Goal: Information Seeking & Learning: Learn about a topic

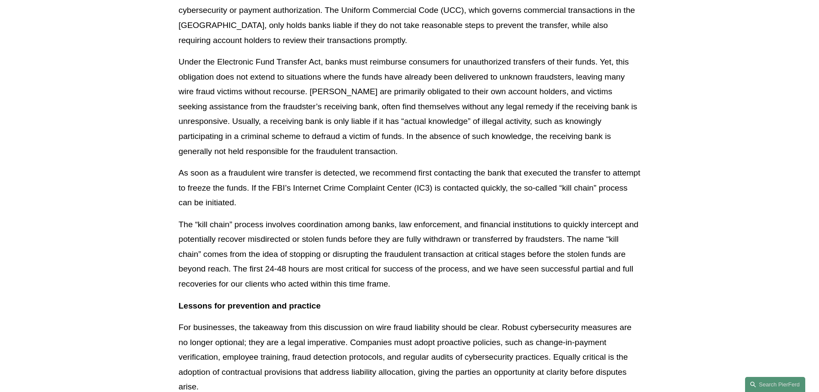
scroll to position [1634, 0]
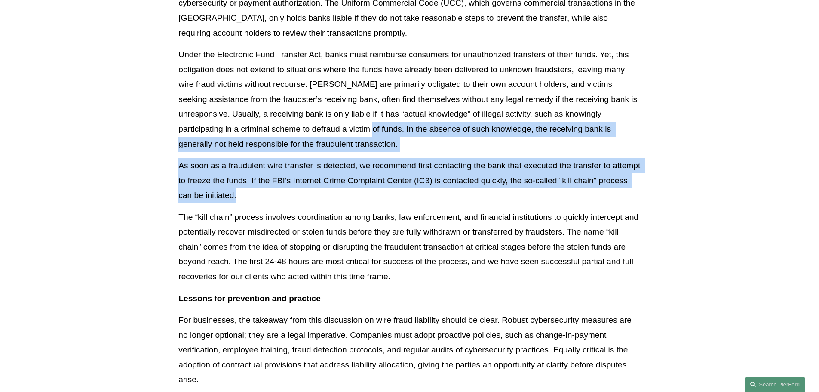
drag, startPoint x: 340, startPoint y: 126, endPoint x: 283, endPoint y: 194, distance: 88.8
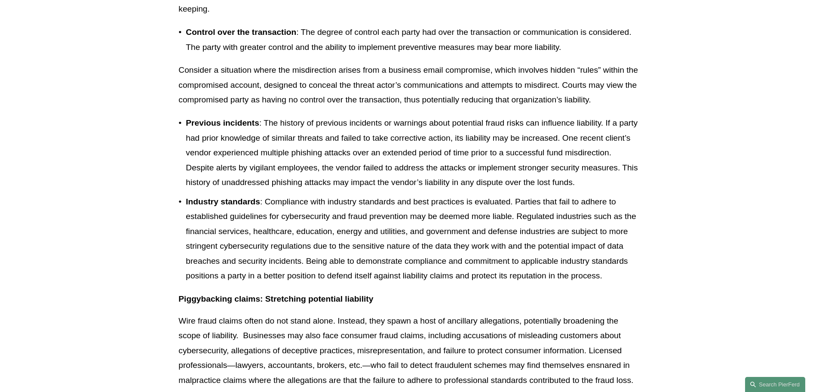
scroll to position [1118, 0]
click at [650, 130] on article "Back to News & Events Understanding the Intricacies of Wire Fraud Liability New…" at bounding box center [409, 90] width 819 height 2269
click at [644, 83] on div "Our practice has seen a surge of claims involving wire fraud - an increasingly …" at bounding box center [409, 91] width 476 height 2006
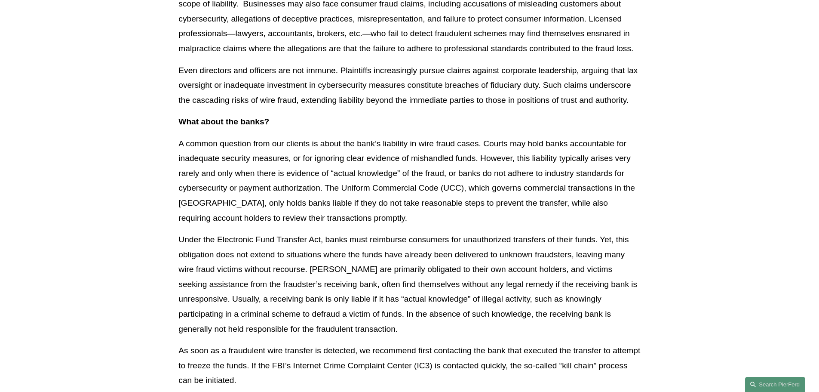
scroll to position [1505, 0]
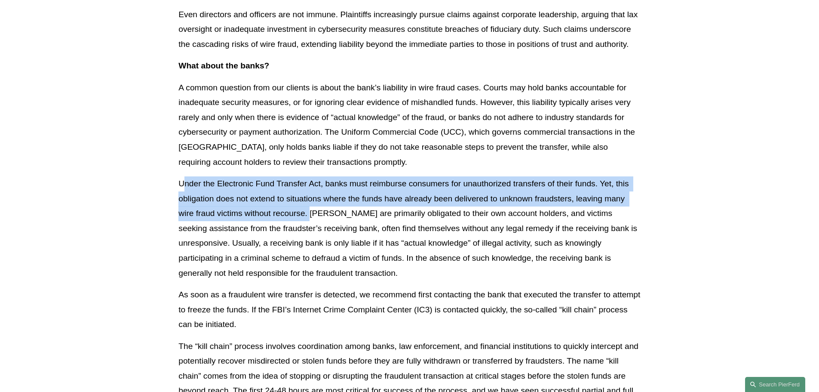
drag, startPoint x: 309, startPoint y: 215, endPoint x: 182, endPoint y: 187, distance: 130.2
click at [182, 187] on p "Under the Electronic Fund Transfer Act, banks must reimburse consumers for unau…" at bounding box center [409, 228] width 462 height 104
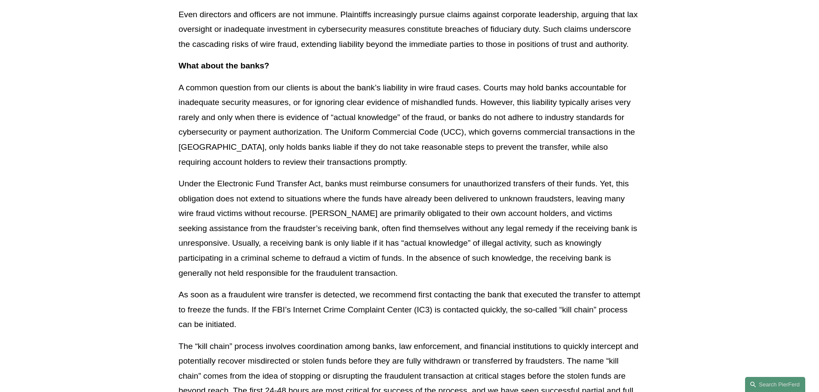
click at [309, 160] on p "A common question from our clients is about the bank’s liability in wire fraud …" at bounding box center [409, 124] width 462 height 89
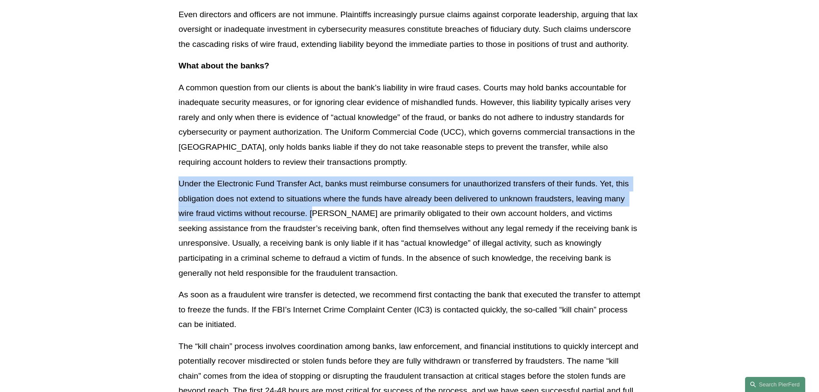
drag, startPoint x: 314, startPoint y: 209, endPoint x: 168, endPoint y: 185, distance: 148.1
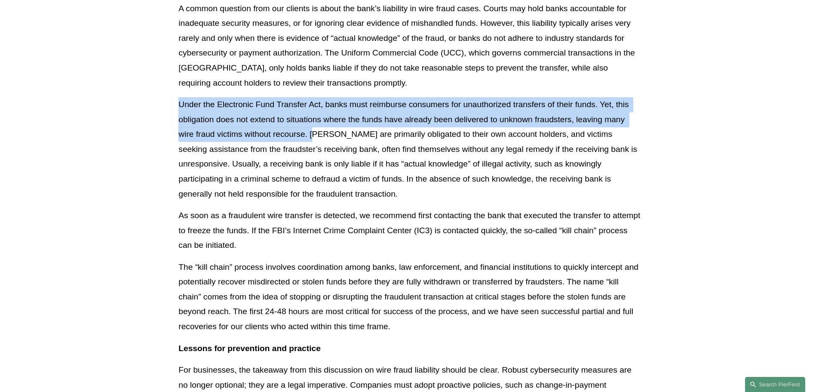
scroll to position [1591, 0]
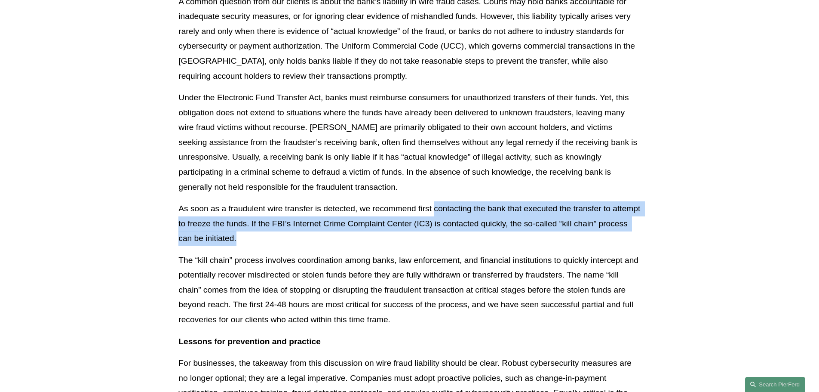
drag, startPoint x: 423, startPoint y: 210, endPoint x: 292, endPoint y: 234, distance: 133.3
click at [292, 234] on p "As soon as a fraudulent wire transfer is detected, we recommend first contactin…" at bounding box center [409, 223] width 462 height 45
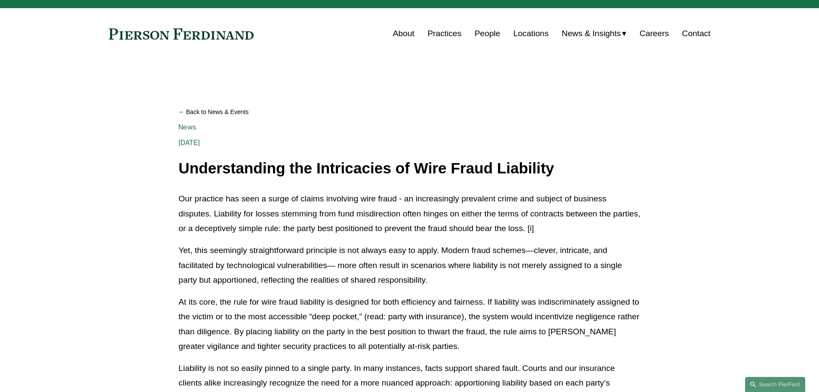
scroll to position [0, 0]
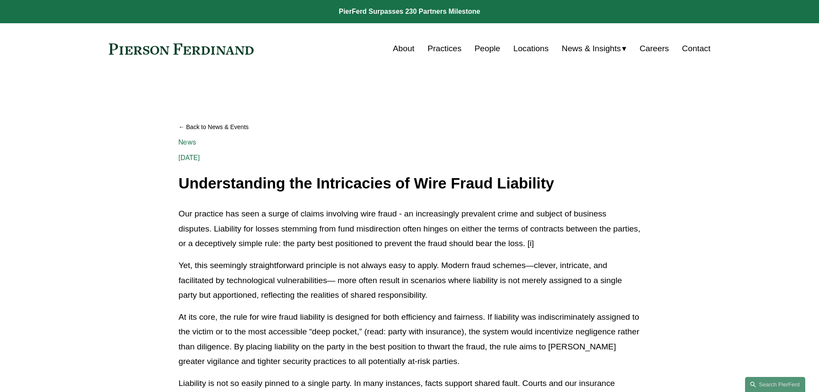
click at [365, 243] on p "Our practice has seen a surge of claims involving wire fraud - an increasingly …" at bounding box center [409, 228] width 462 height 45
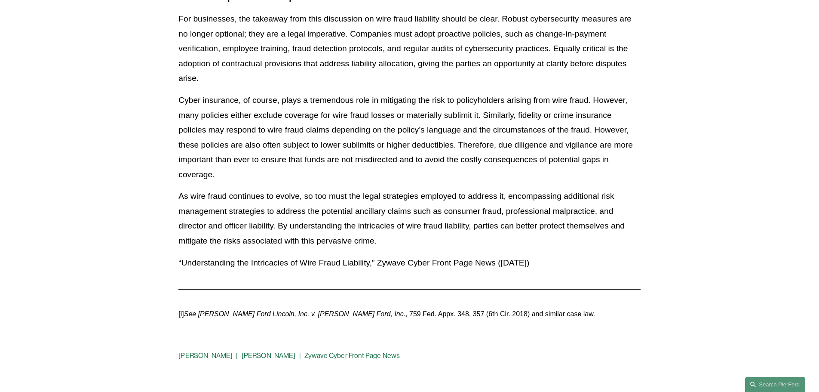
scroll to position [1892, 0]
